Goal: Information Seeking & Learning: Find specific fact

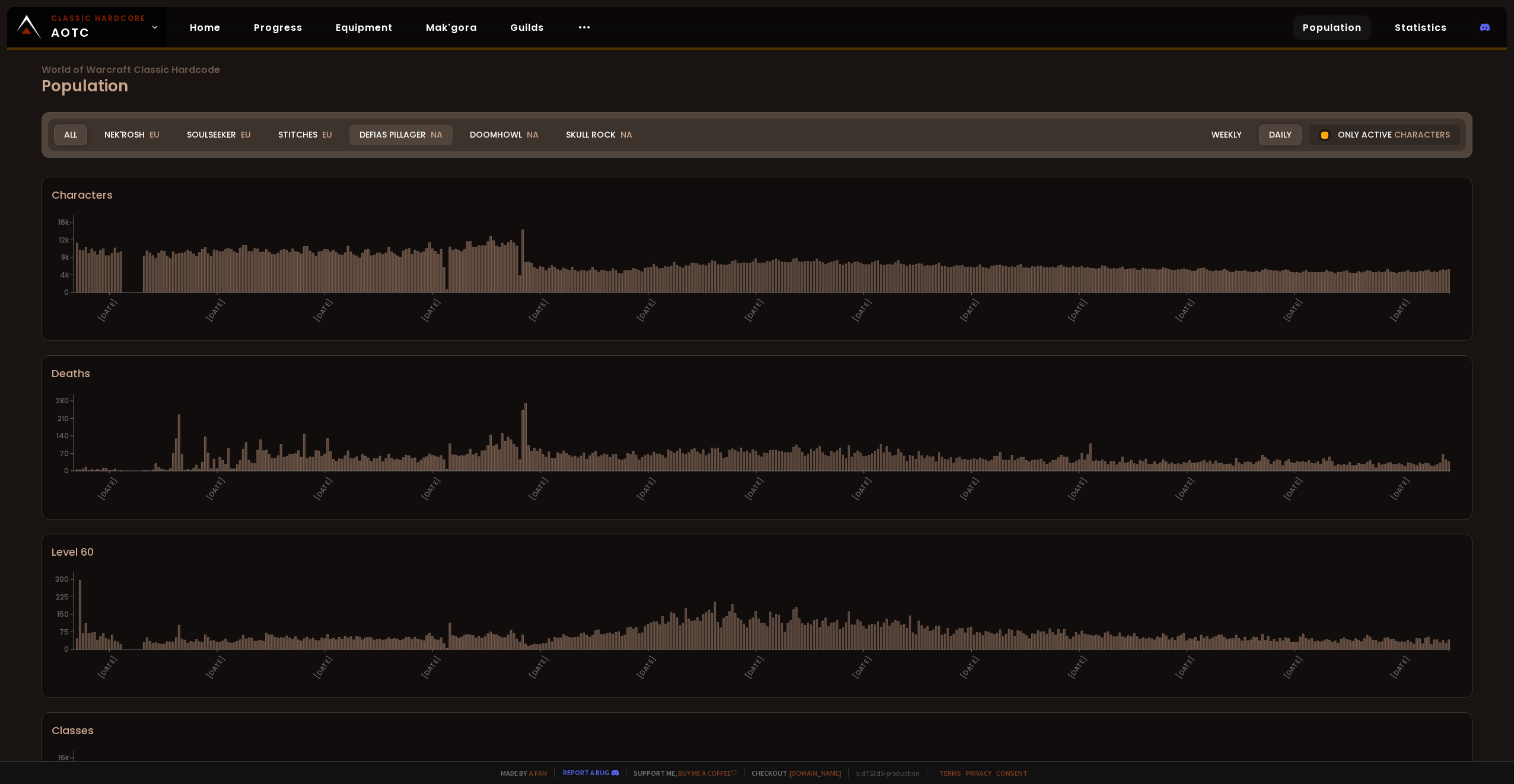
click at [385, 136] on div "Defias Pillager NA" at bounding box center [401, 135] width 103 height 21
click at [402, 136] on div "Defias Pillager NA" at bounding box center [401, 135] width 103 height 21
click at [483, 136] on div "Doomhowl NA" at bounding box center [504, 135] width 89 height 21
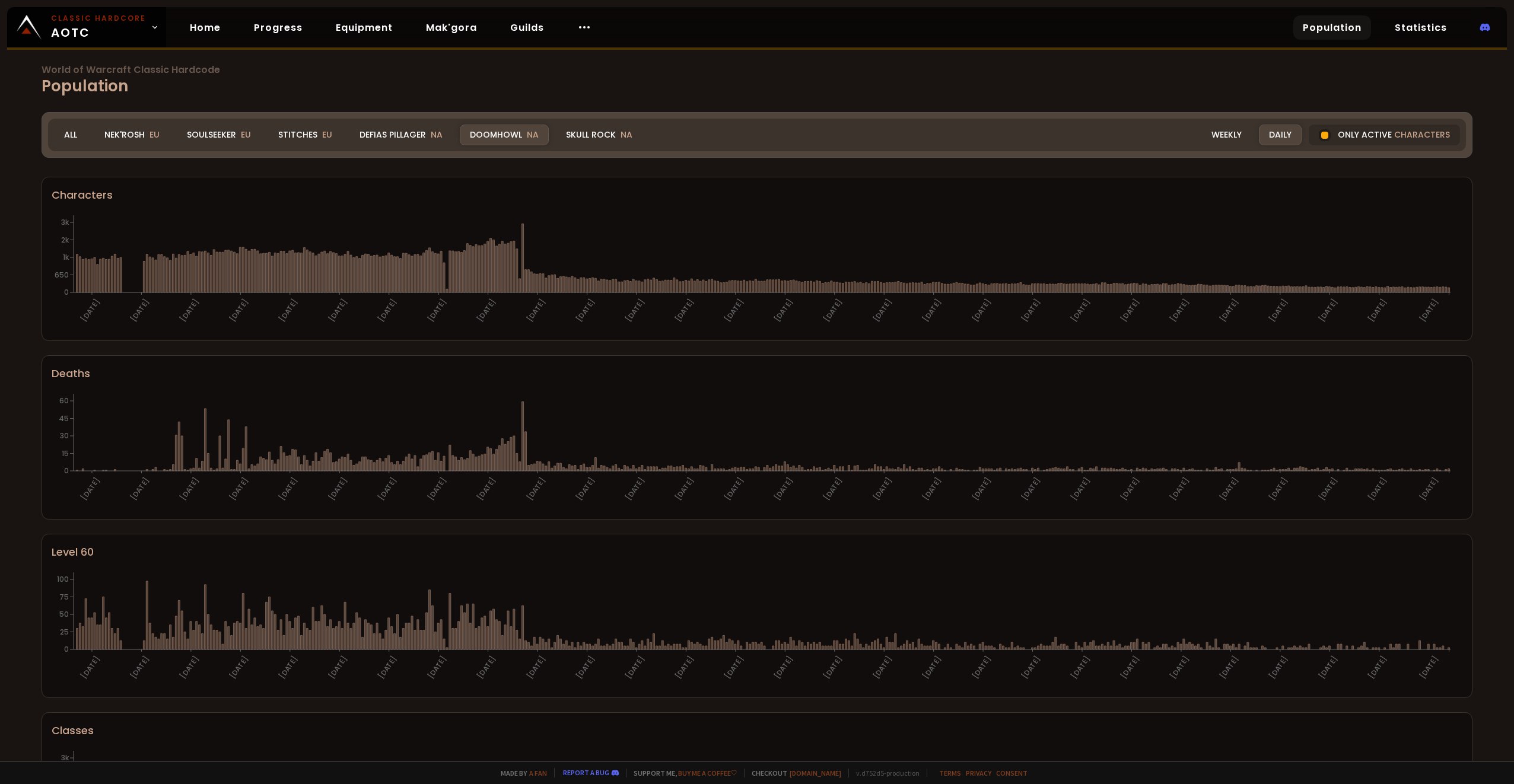
drag, startPoint x: 502, startPoint y: 130, endPoint x: 387, endPoint y: 134, distance: 115.1
click at [502, 130] on div "Doomhowl NA" at bounding box center [504, 135] width 89 height 21
click at [387, 134] on div "Defias Pillager NA" at bounding box center [401, 135] width 103 height 21
click at [502, 132] on div "Doomhowl NA" at bounding box center [504, 135] width 89 height 21
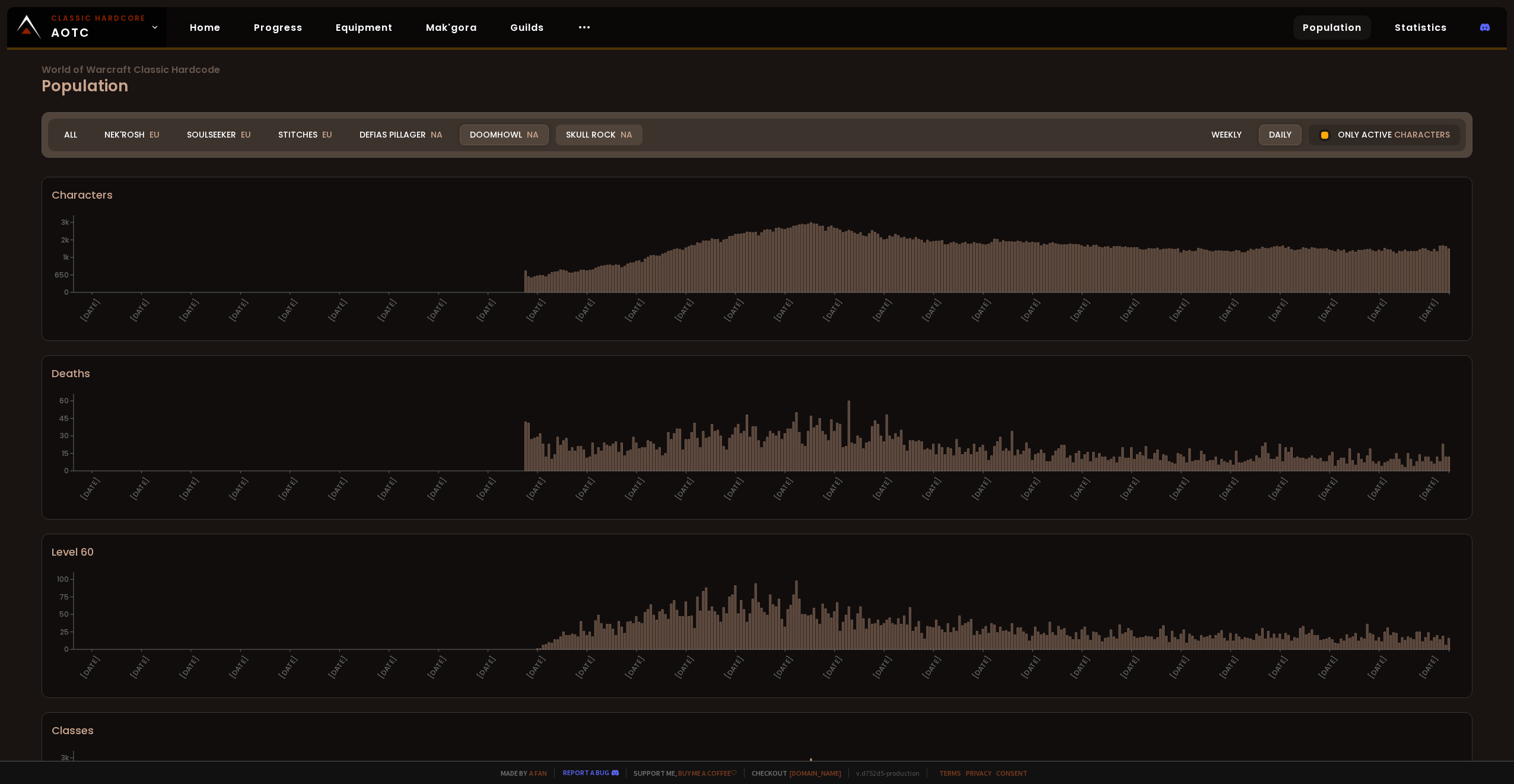
click at [596, 136] on div "Skull Rock NA" at bounding box center [599, 135] width 86 height 21
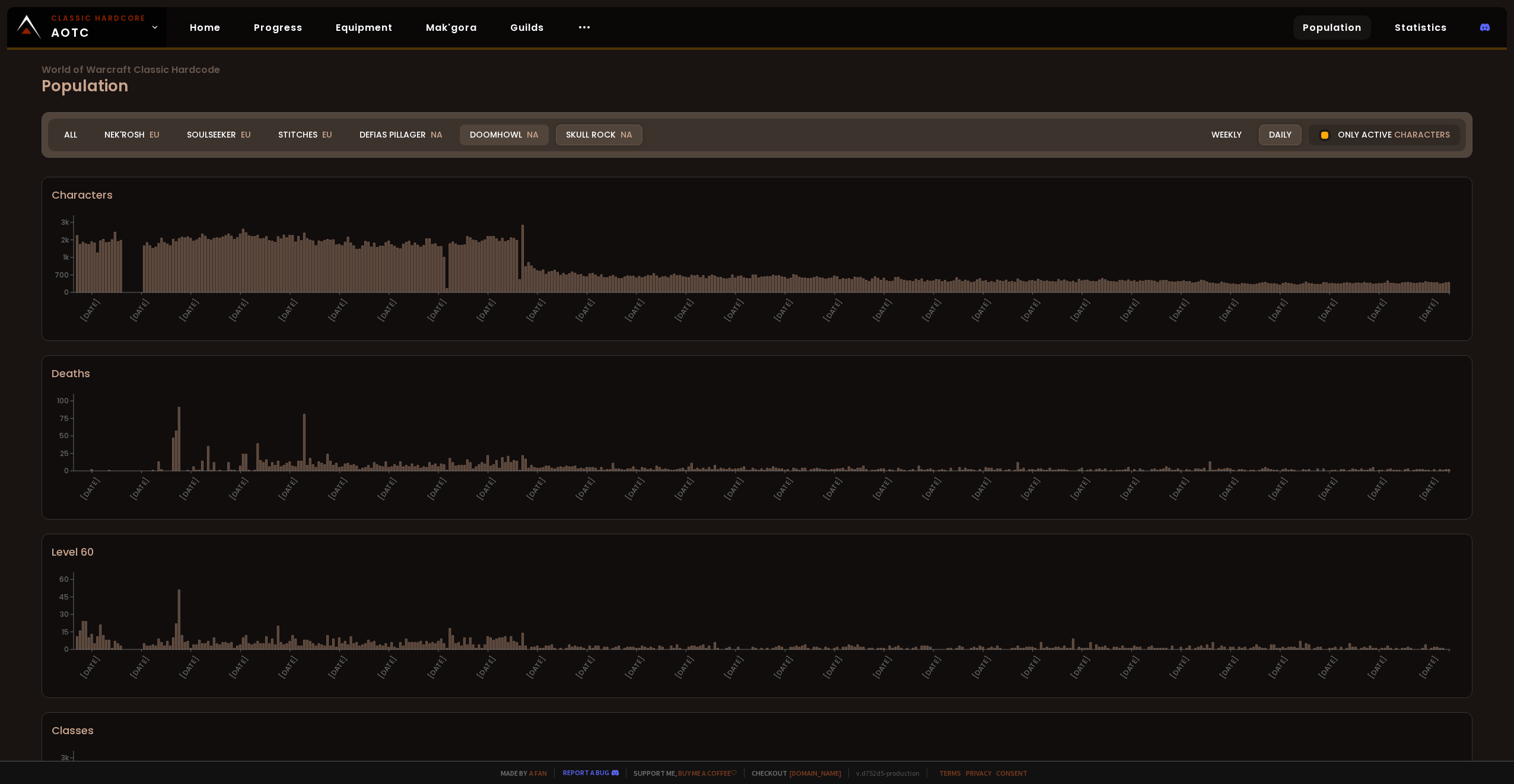
click at [505, 132] on div "Doomhowl NA" at bounding box center [504, 135] width 89 height 21
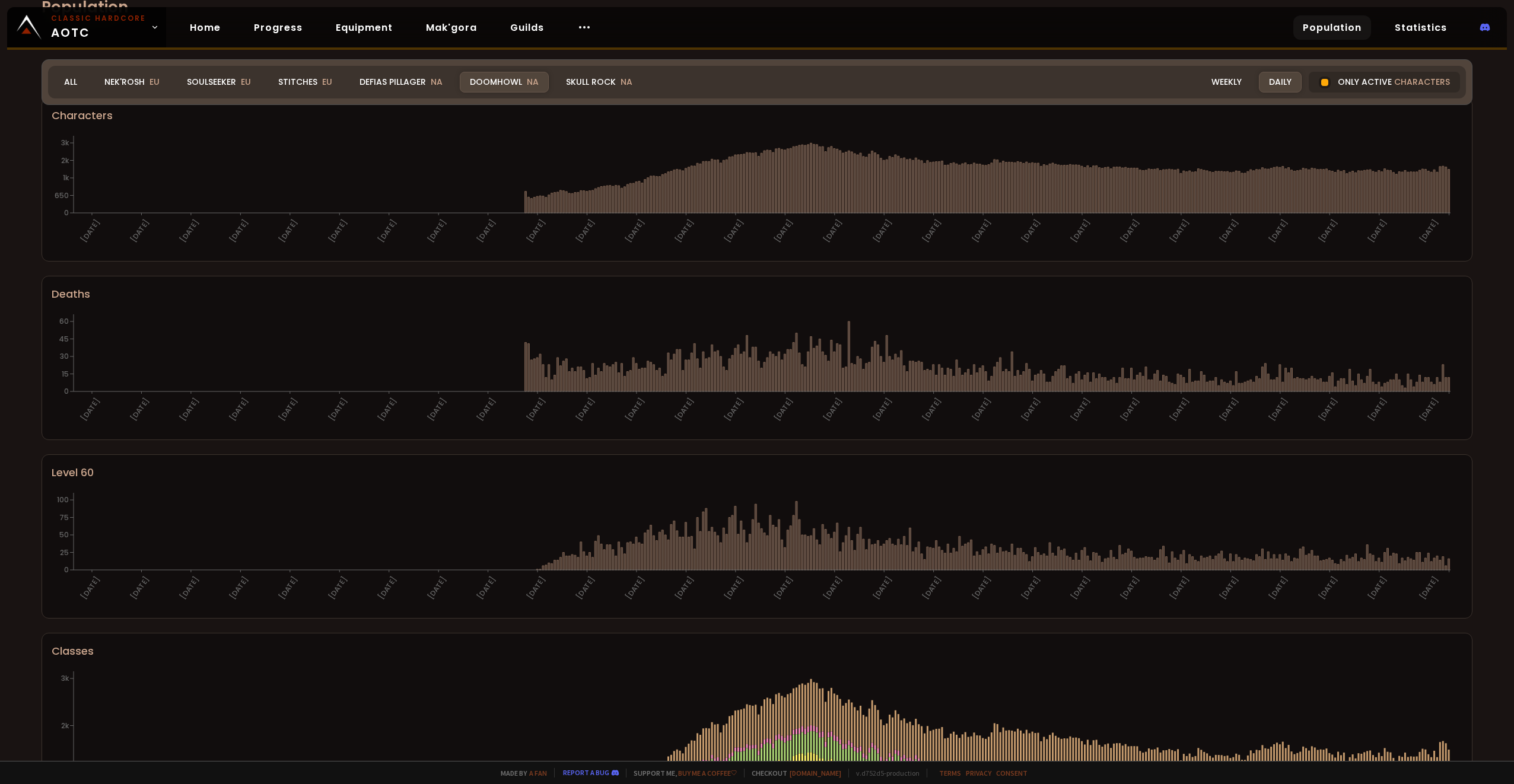
scroll to position [59, 0]
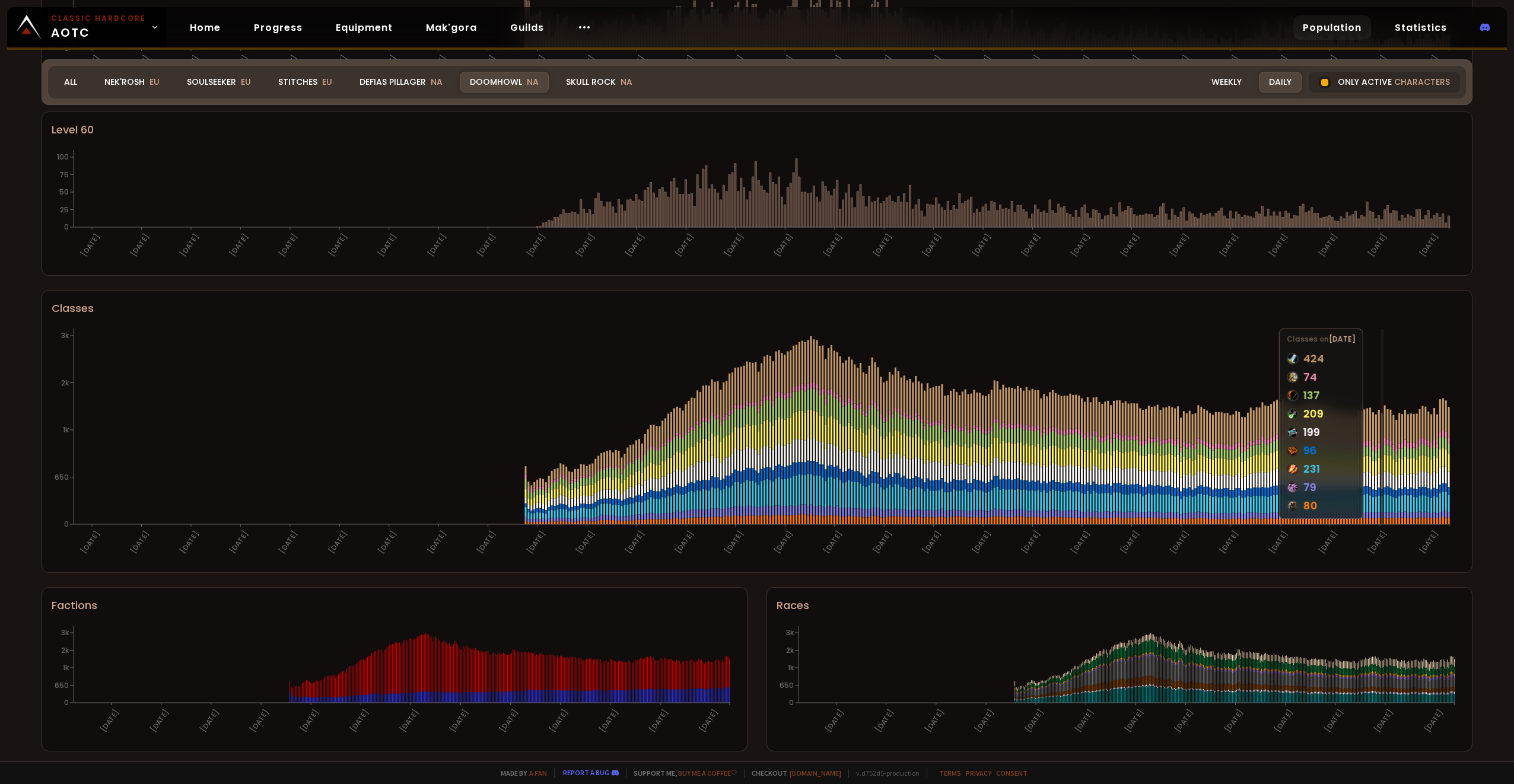
scroll to position [424, 0]
